Goal: Task Accomplishment & Management: Manage account settings

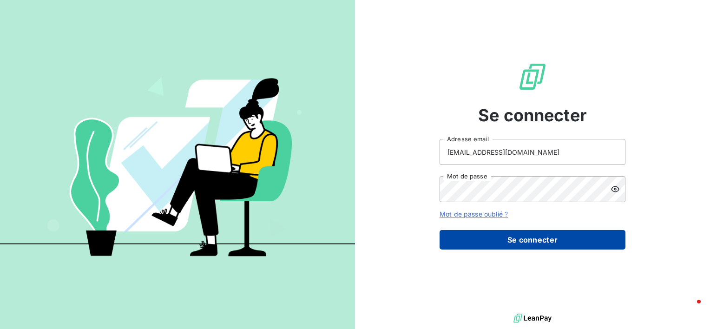
click at [534, 247] on button "Se connecter" at bounding box center [532, 240] width 186 height 20
click at [536, 239] on button "Se connecter" at bounding box center [532, 240] width 186 height 20
click at [536, 243] on button "Se connecter" at bounding box center [532, 240] width 186 height 20
click at [538, 240] on button "Se connecter" at bounding box center [532, 240] width 186 height 20
click at [546, 240] on button "Se connecter" at bounding box center [532, 240] width 186 height 20
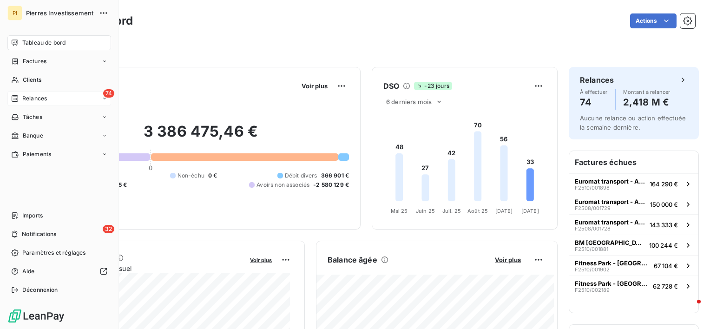
click at [37, 100] on span "Relances" at bounding box center [34, 98] width 25 height 8
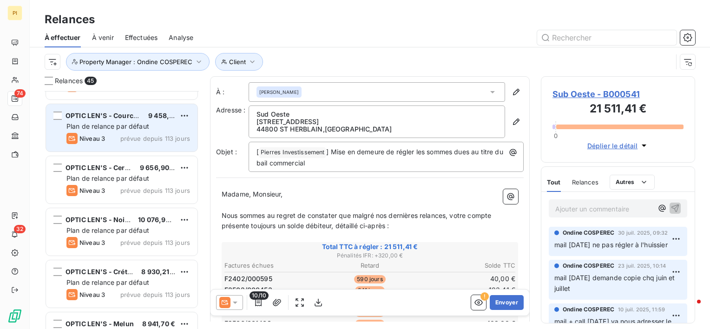
scroll to position [186, 0]
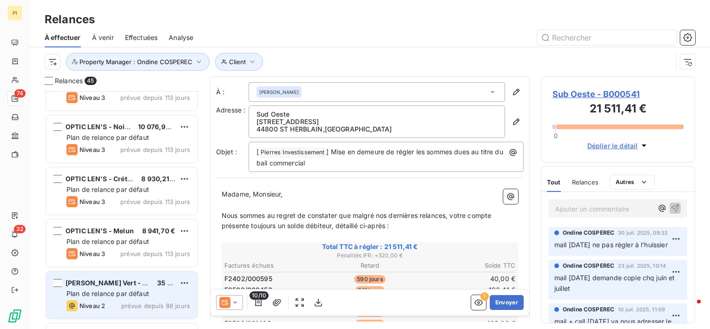
click at [118, 293] on span "Plan de relance par défaut" at bounding box center [107, 293] width 83 height 8
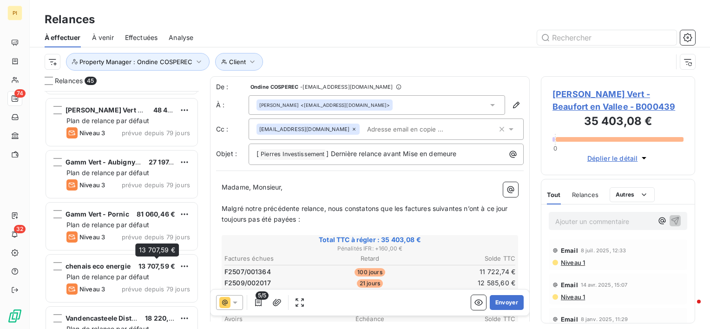
scroll to position [1393, 0]
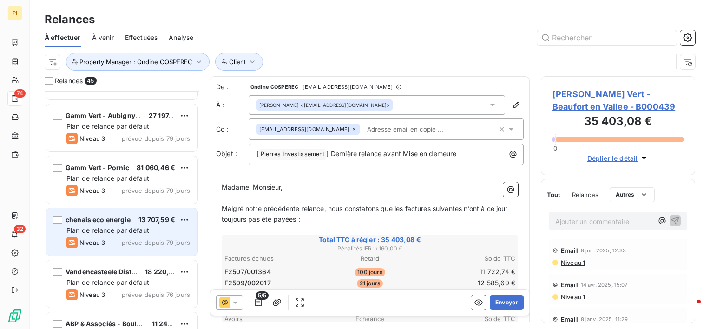
click at [139, 248] on div "chenais eco energie 13 707,59 € Plan de relance par défaut Niveau 3 prévue depu…" at bounding box center [121, 231] width 151 height 47
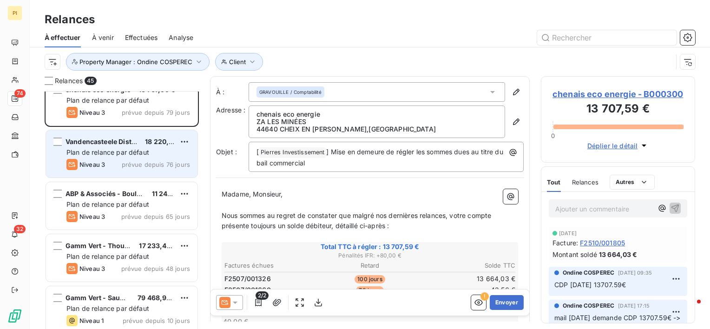
scroll to position [1533, 0]
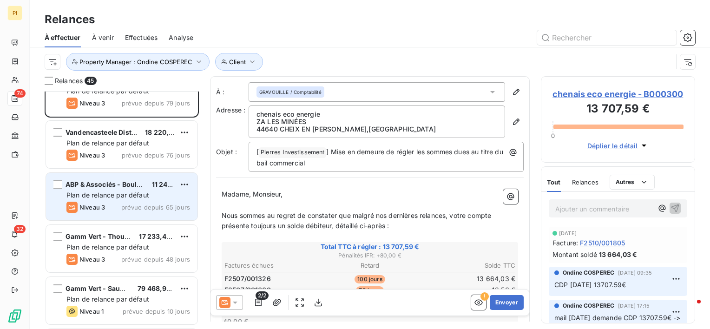
click at [115, 196] on span "Plan de relance par défaut" at bounding box center [107, 195] width 83 height 8
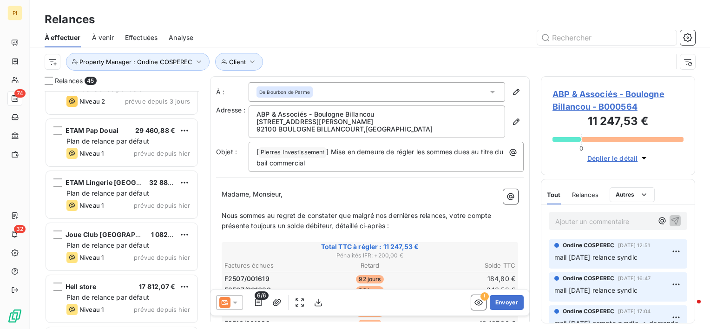
scroll to position [1904, 0]
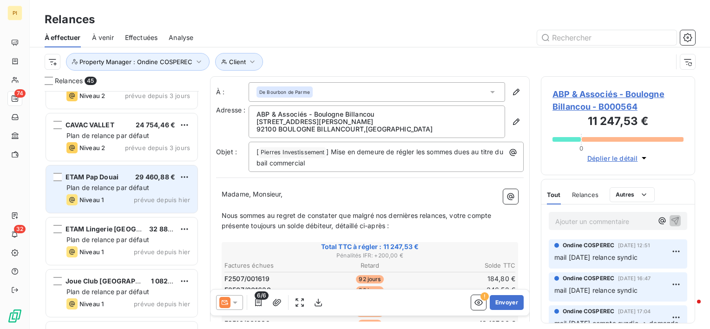
click at [142, 185] on span "Plan de relance par défaut" at bounding box center [107, 187] width 83 height 8
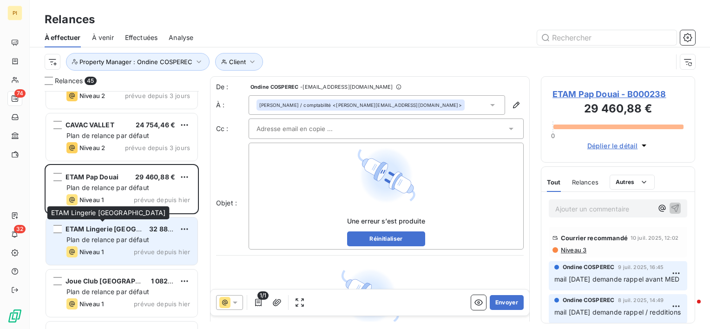
click at [100, 233] on div "ETAM Lingerie [GEOGRAPHIC_DATA]" at bounding box center [103, 228] width 76 height 9
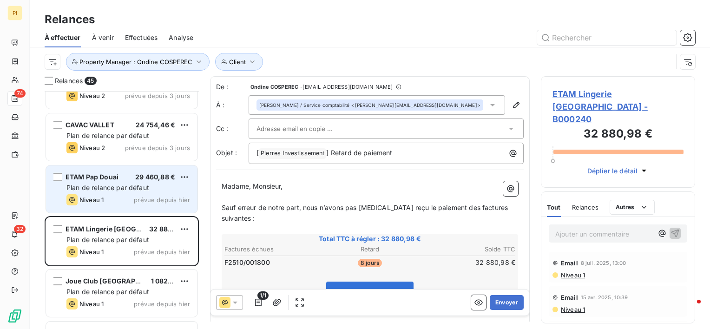
click at [132, 195] on div "Niveau 1 prévue depuis hier" at bounding box center [128, 199] width 124 height 11
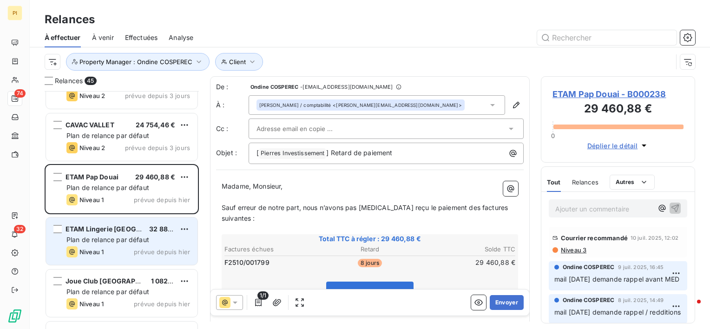
click at [148, 246] on div "Niveau 1 prévue depuis hier" at bounding box center [128, 251] width 124 height 11
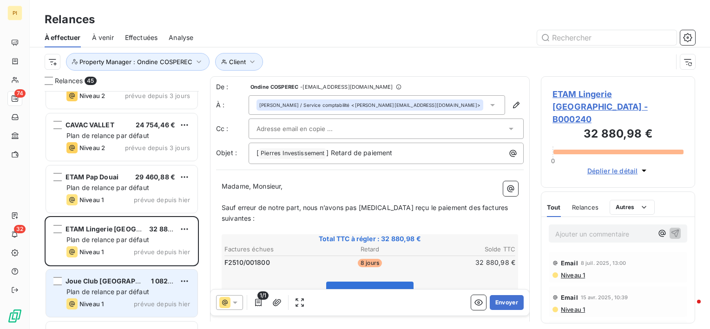
click at [141, 292] on span "Plan de relance par défaut" at bounding box center [107, 292] width 83 height 8
